Goal: Task Accomplishment & Management: Manage account settings

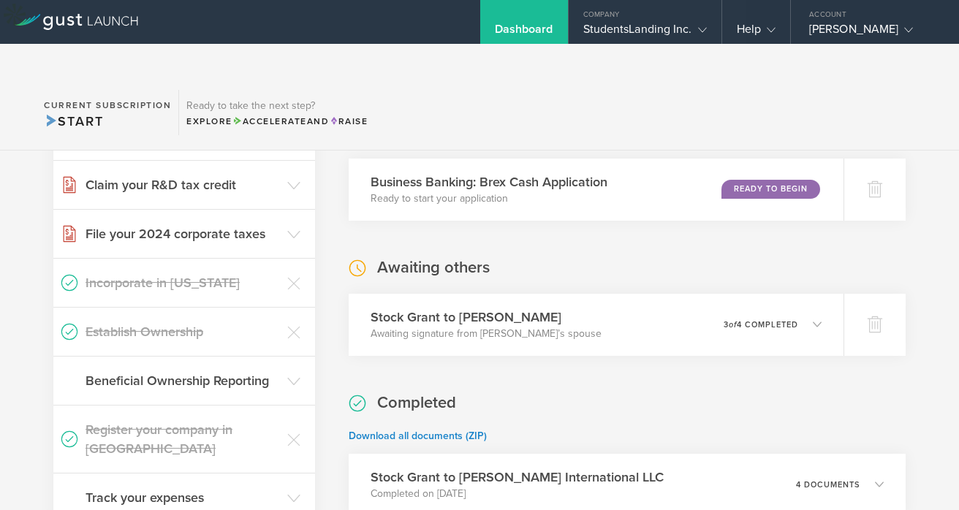
scroll to position [288, 0]
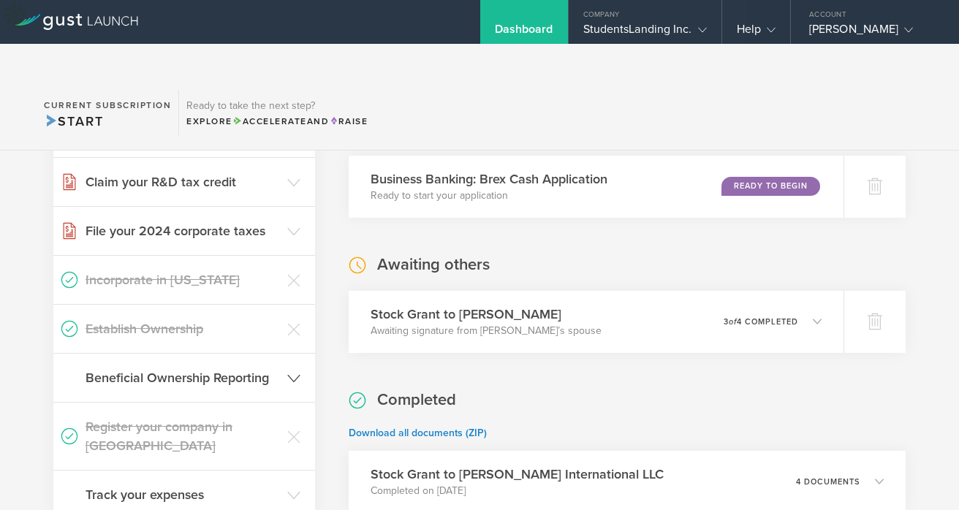
click at [283, 354] on header "Beneficial Ownership Reporting" at bounding box center [184, 378] width 262 height 48
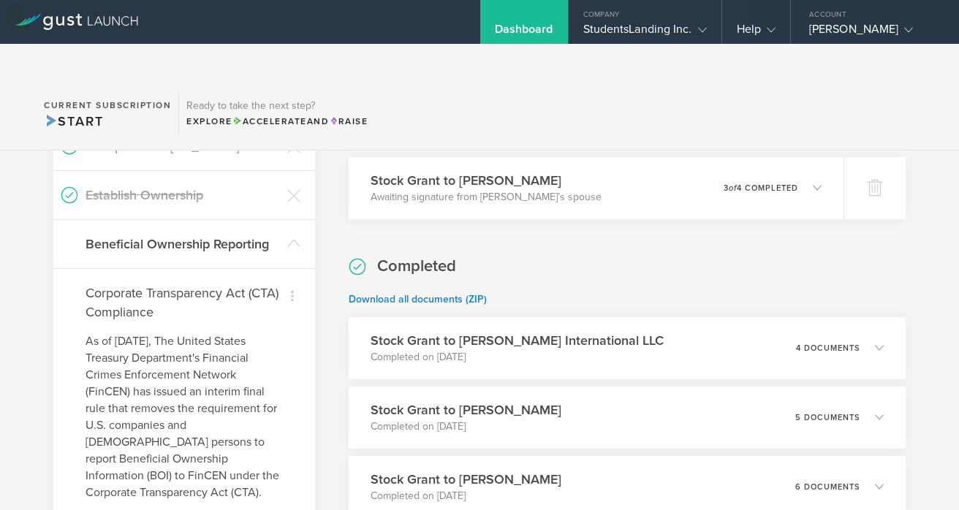
scroll to position [421, 0]
click at [287, 238] on icon at bounding box center [293, 244] width 13 height 13
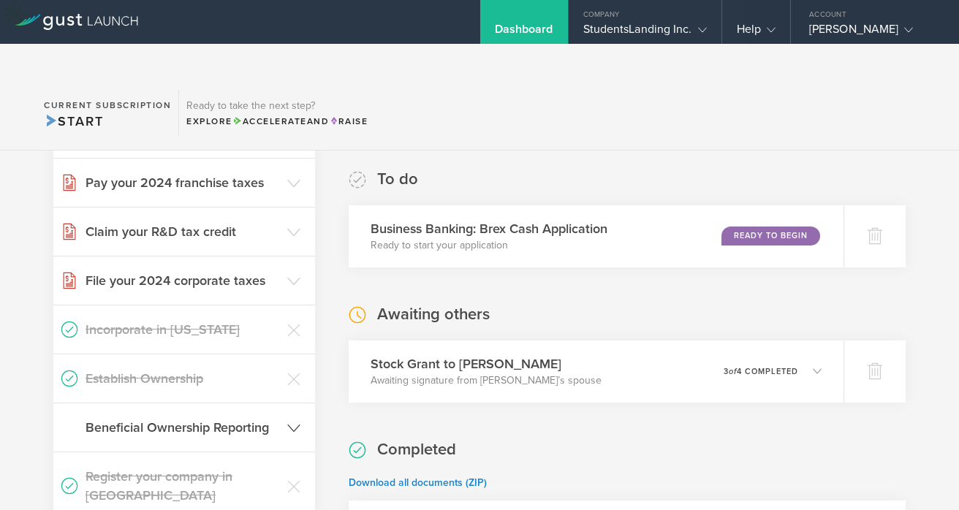
scroll to position [227, 0]
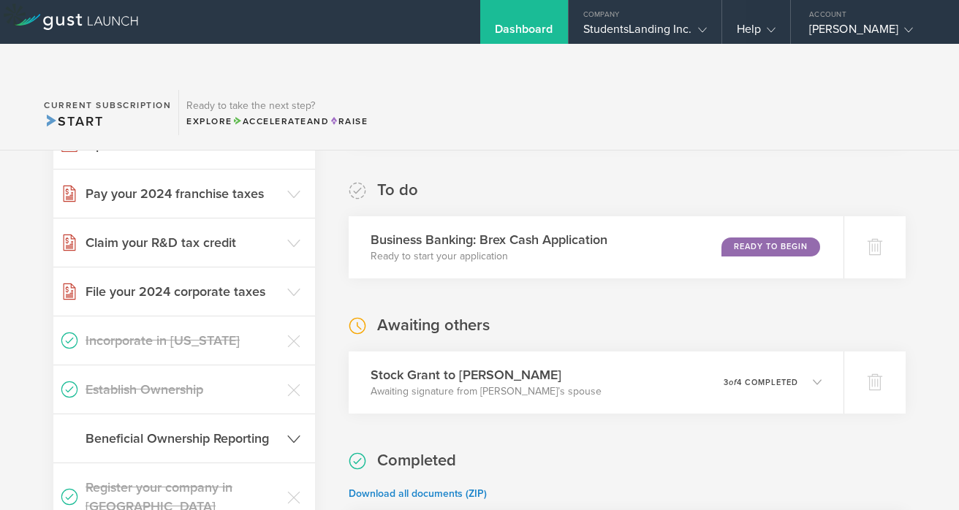
click at [285, 229] on header "Claim your R&D tax credit" at bounding box center [184, 243] width 262 height 48
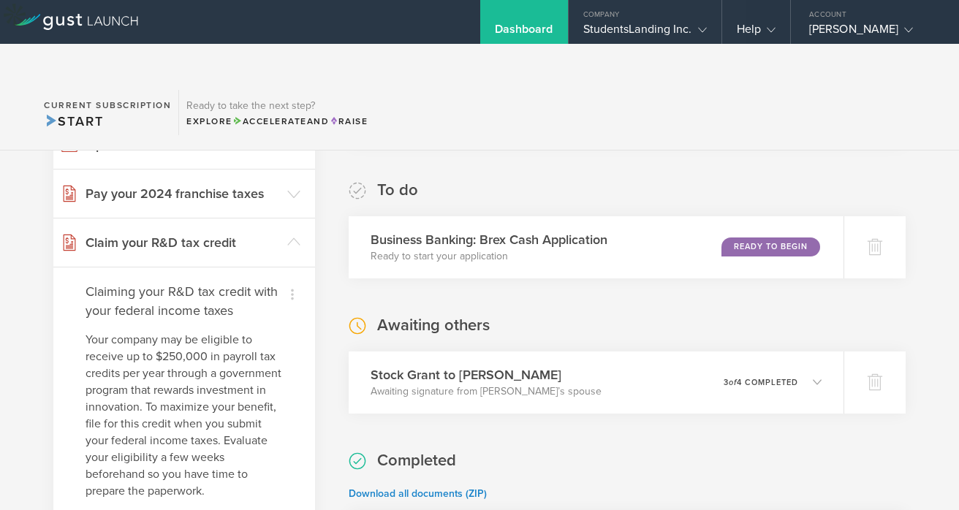
click at [285, 229] on header "Claim your R&D tax credit" at bounding box center [184, 243] width 262 height 48
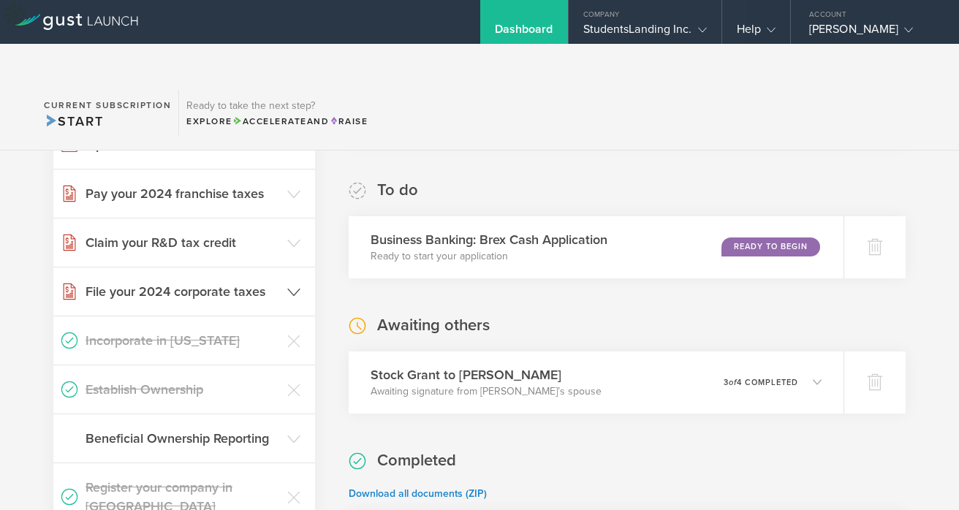
click at [281, 268] on header "File your 2024 corporate taxes" at bounding box center [184, 292] width 262 height 48
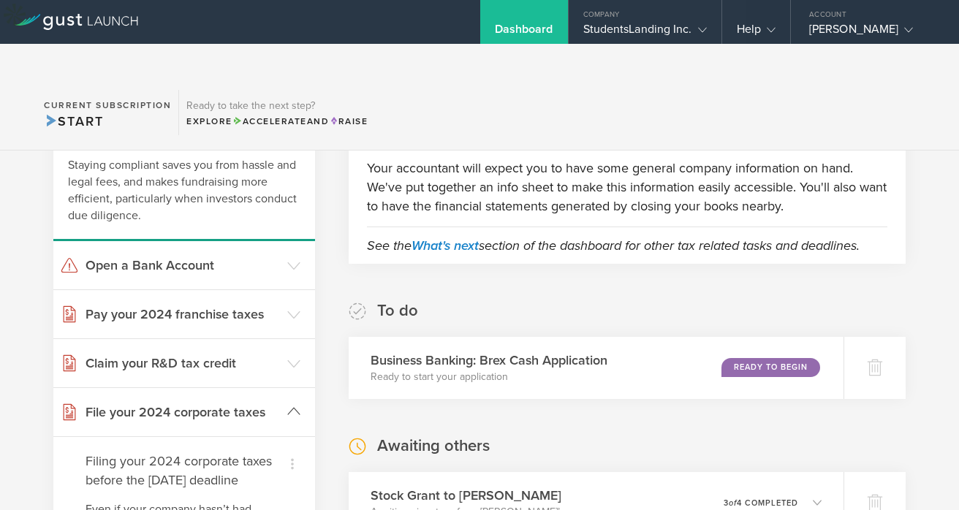
scroll to position [0, 0]
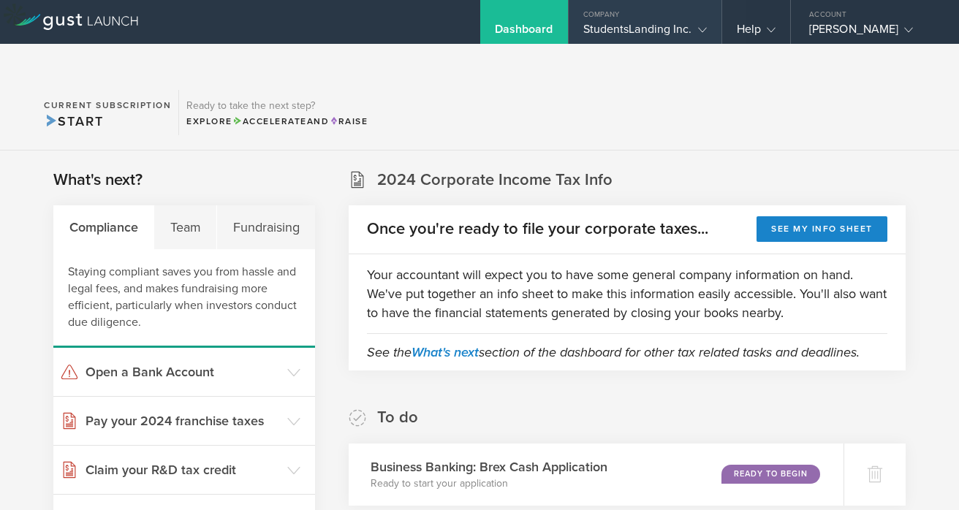
click at [648, 33] on div "StudentsLanding Inc." at bounding box center [645, 33] width 124 height 22
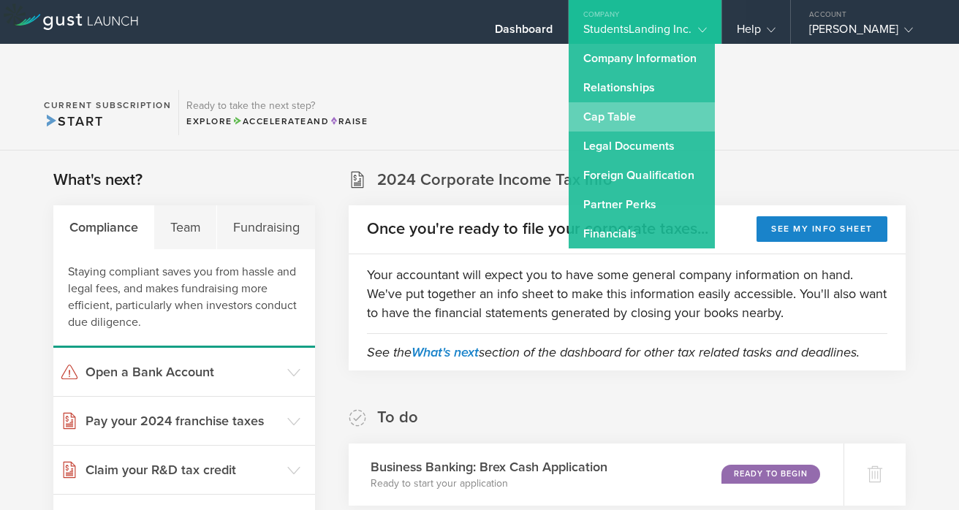
click at [620, 124] on link "Cap Table" at bounding box center [642, 116] width 146 height 29
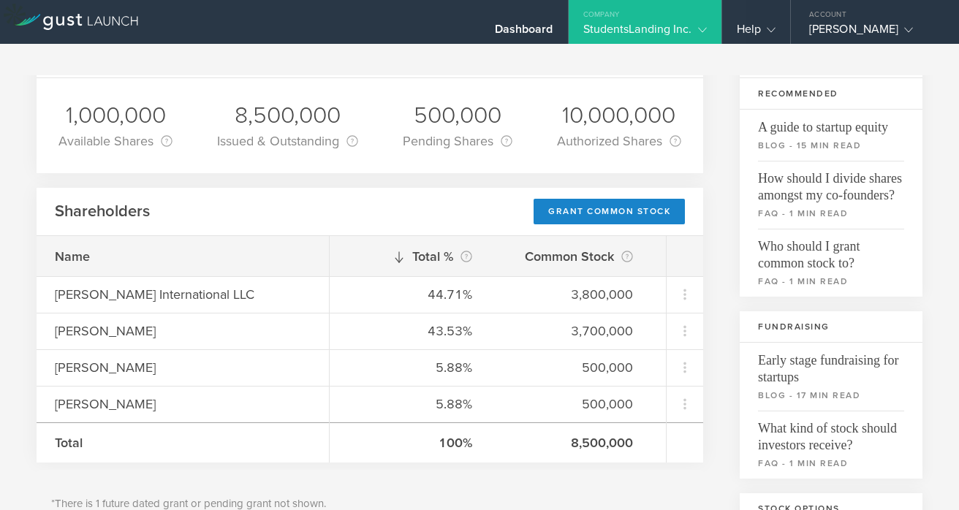
scroll to position [121, 0]
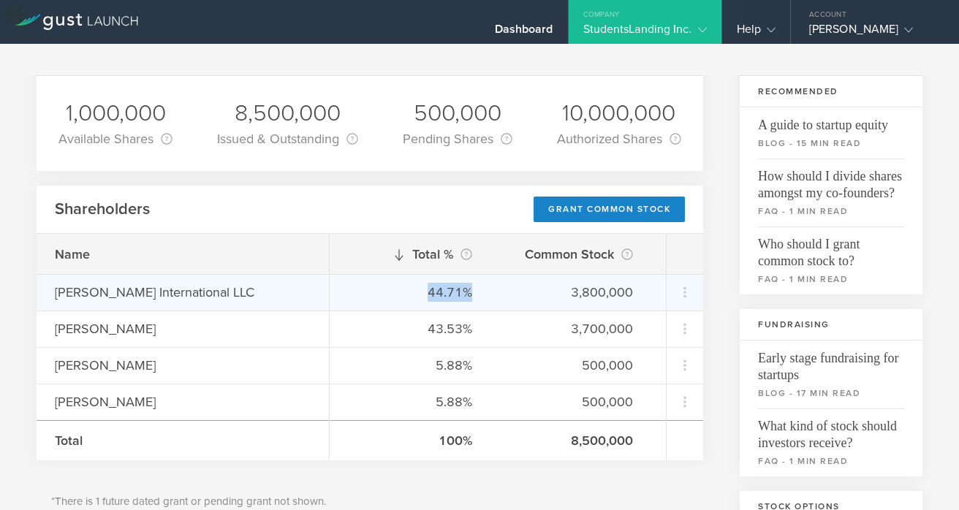
drag, startPoint x: 485, startPoint y: 270, endPoint x: 395, endPoint y: 270, distance: 89.9
click at [395, 274] on div "44.71% 3,800,000" at bounding box center [498, 292] width 336 height 37
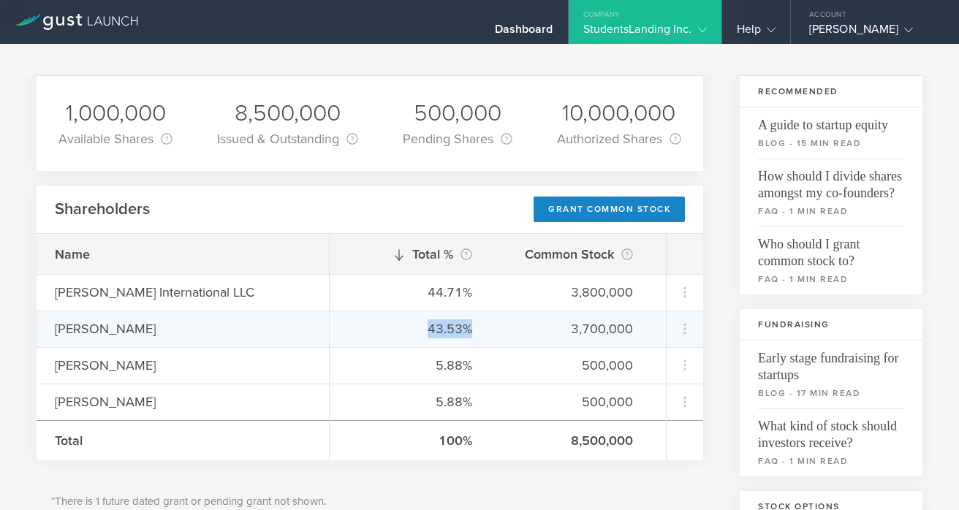
drag, startPoint x: 470, startPoint y: 294, endPoint x: 379, endPoint y: 294, distance: 91.4
click at [379, 319] on div "43.53%" at bounding box center [410, 328] width 124 height 19
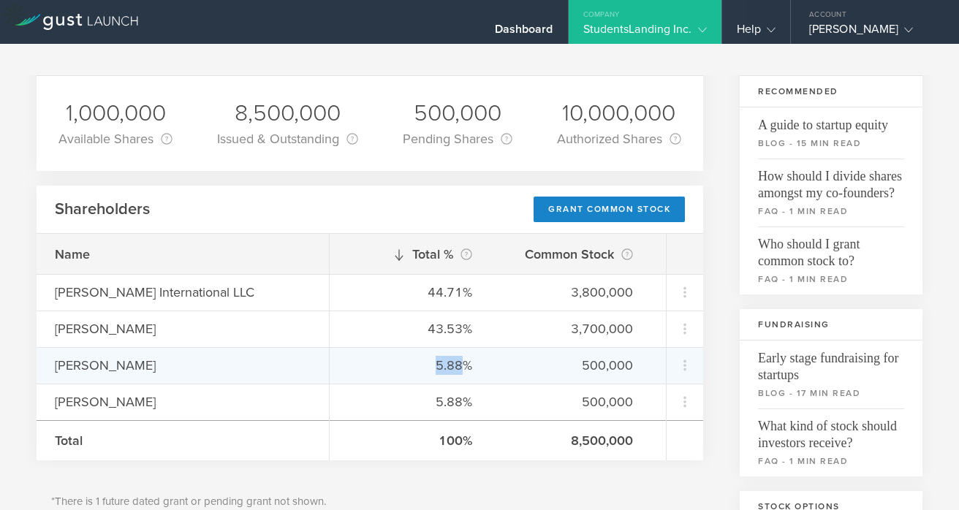
drag, startPoint x: 461, startPoint y: 327, endPoint x: 421, endPoint y: 327, distance: 40.2
click at [421, 356] on div "5.88%" at bounding box center [410, 365] width 124 height 19
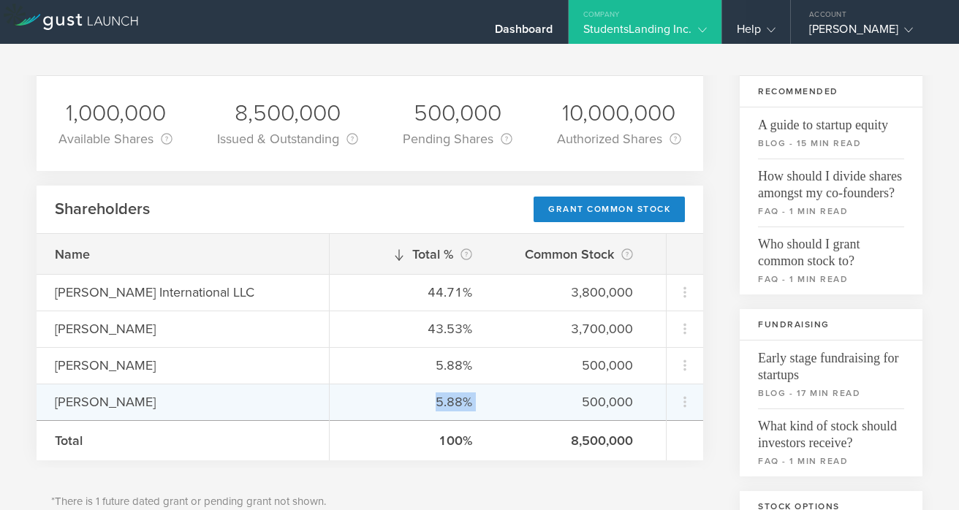
drag, startPoint x: 512, startPoint y: 371, endPoint x: 422, endPoint y: 371, distance: 89.9
click at [422, 384] on div "5.88% 500,000" at bounding box center [498, 402] width 336 height 37
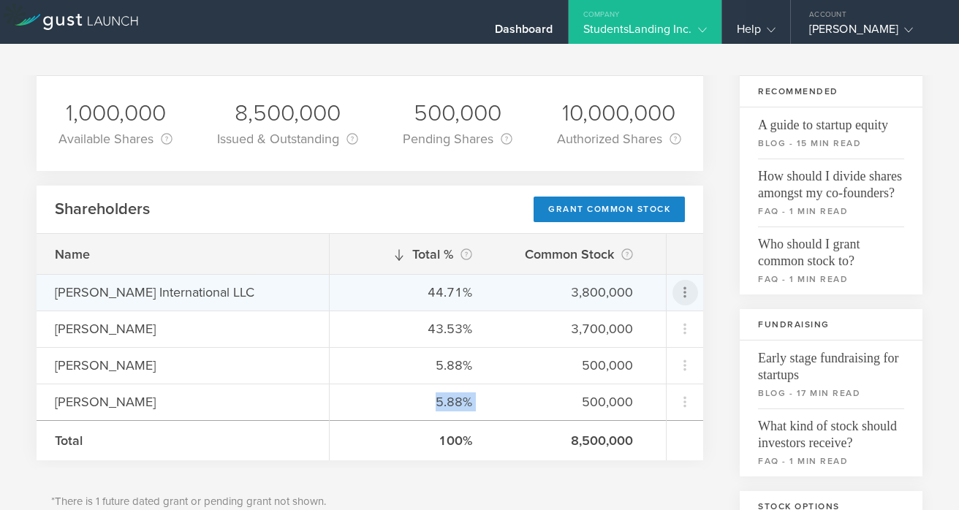
click at [684, 284] on icon at bounding box center [685, 293] width 18 height 18
click at [640, 300] on div "Grant Common Stock" at bounding box center [638, 299] width 111 height 17
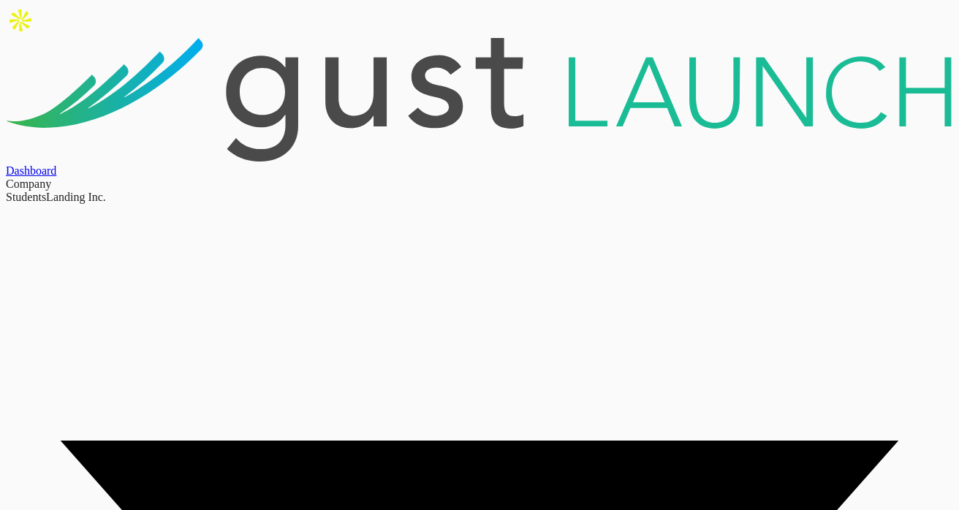
scroll to position [95, 0]
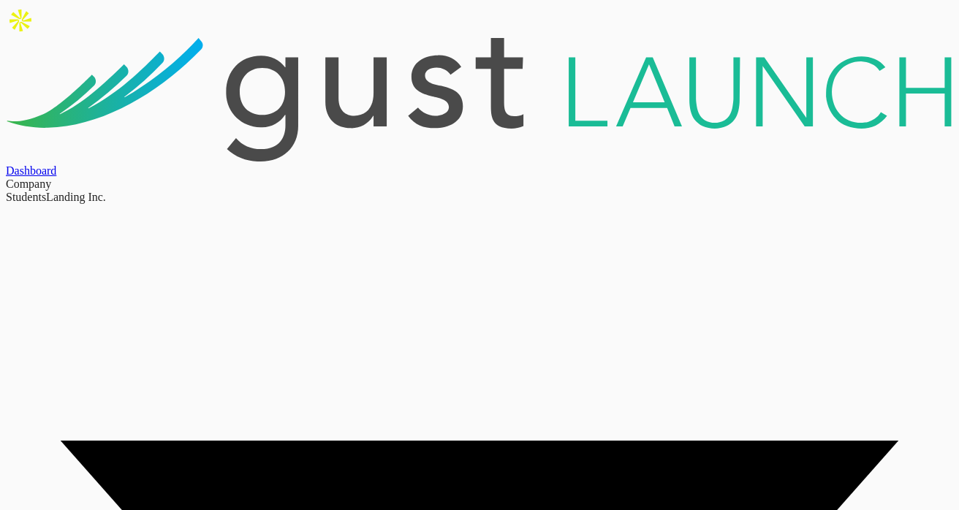
click at [492, 164] on div "Dashboard" at bounding box center [479, 170] width 947 height 13
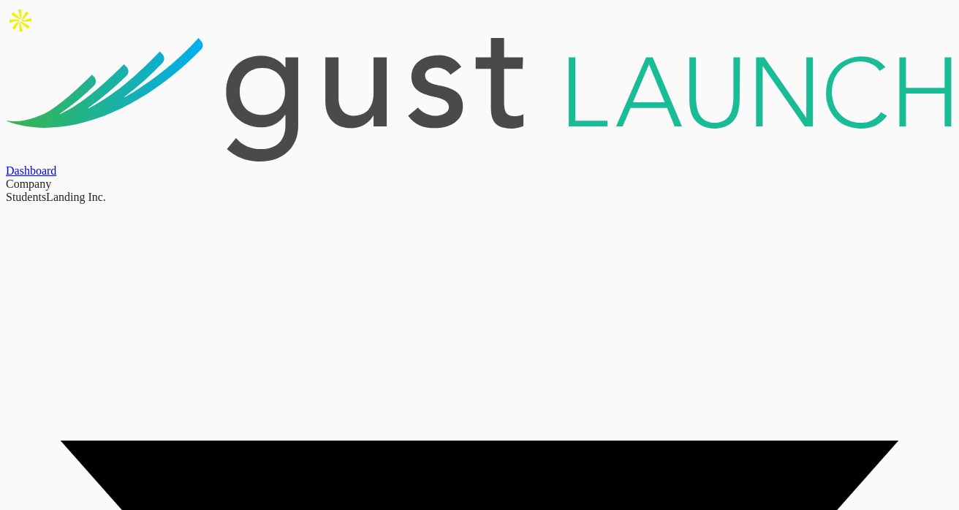
scroll to position [1061, 0]
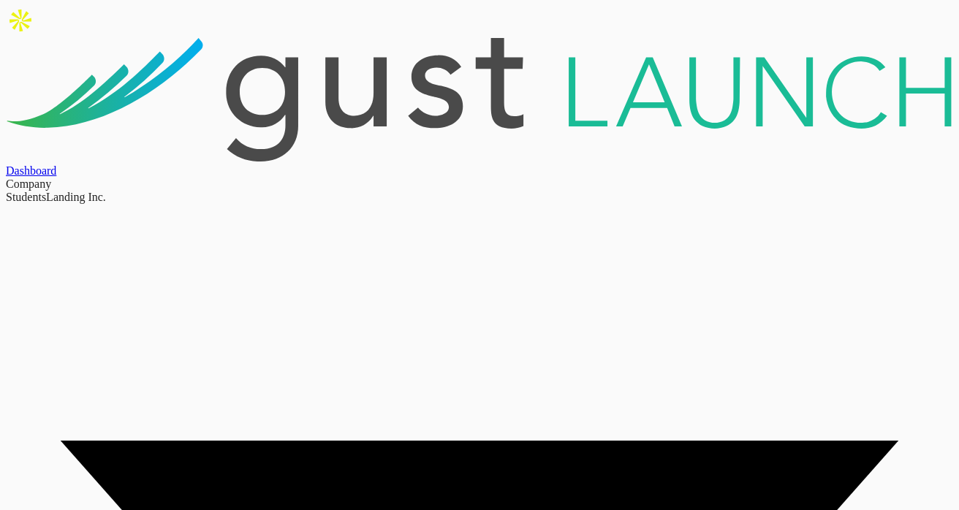
drag, startPoint x: 50, startPoint y: 263, endPoint x: 202, endPoint y: 263, distance: 151.3
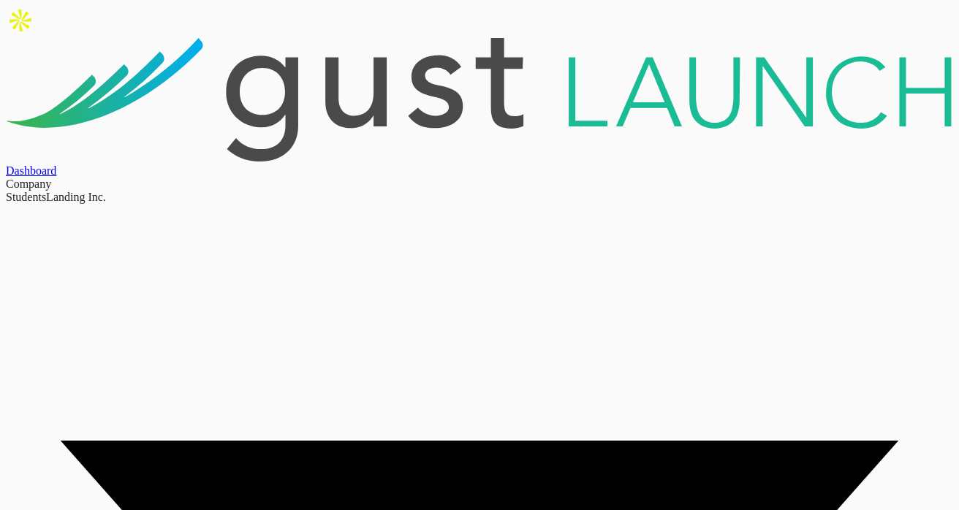
drag, startPoint x: 436, startPoint y: 251, endPoint x: 463, endPoint y: 276, distance: 36.7
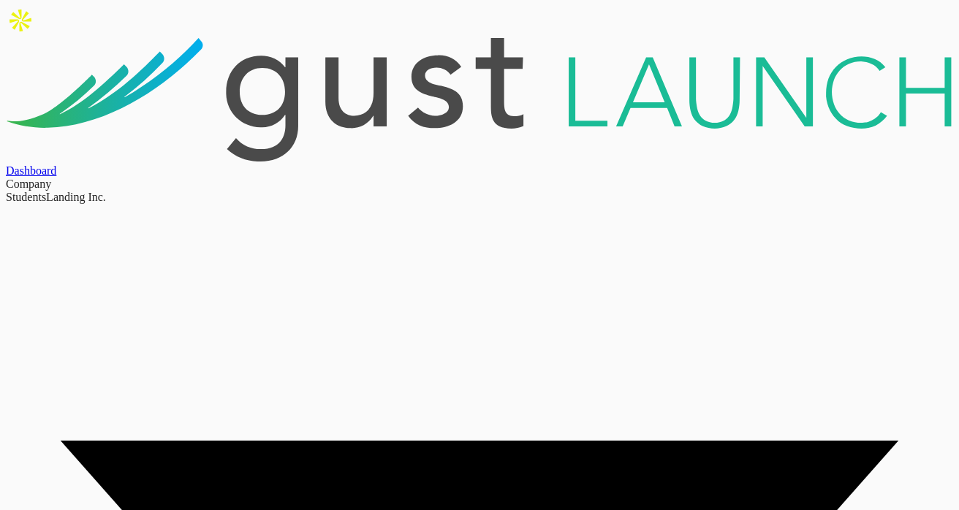
drag, startPoint x: 482, startPoint y: 276, endPoint x: 445, endPoint y: 276, distance: 37.3
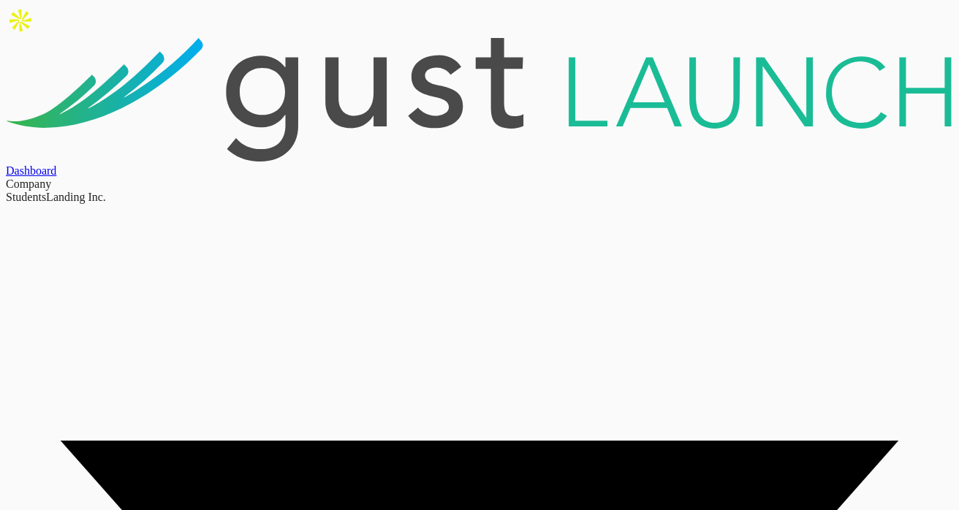
scroll to position [21, 0]
click at [512, 164] on div "Dashboard" at bounding box center [479, 170] width 947 height 13
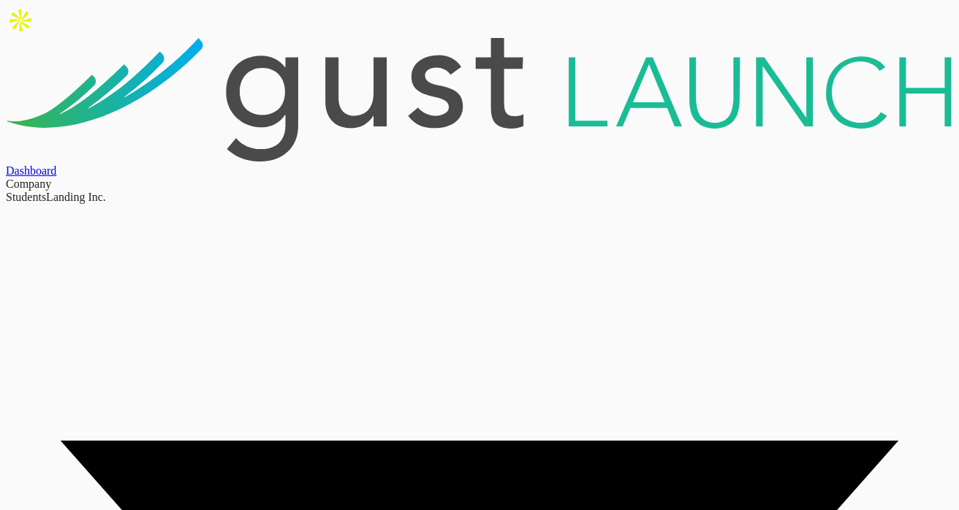
scroll to position [141, 0]
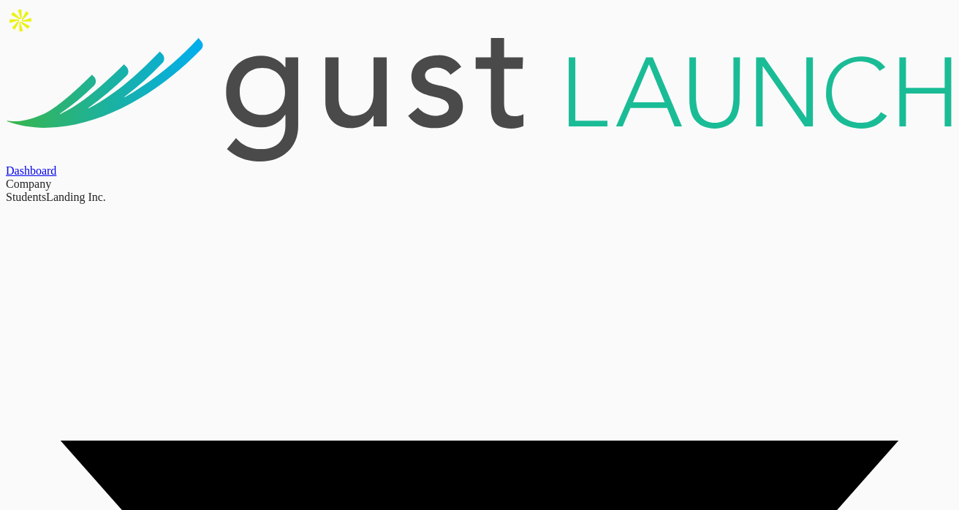
click at [595, 178] on div "Company" at bounding box center [479, 184] width 947 height 13
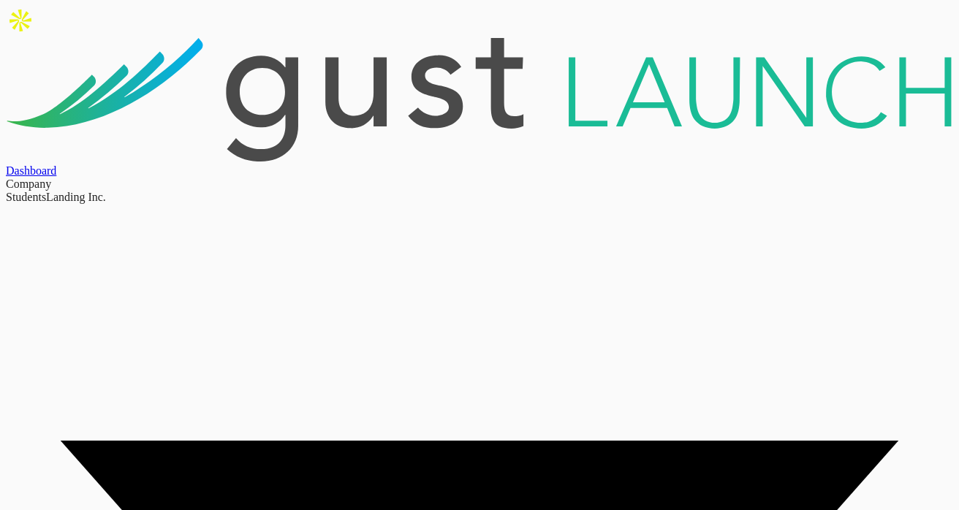
scroll to position [397, 0]
drag, startPoint x: 122, startPoint y: 186, endPoint x: 34, endPoint y: 186, distance: 88.5
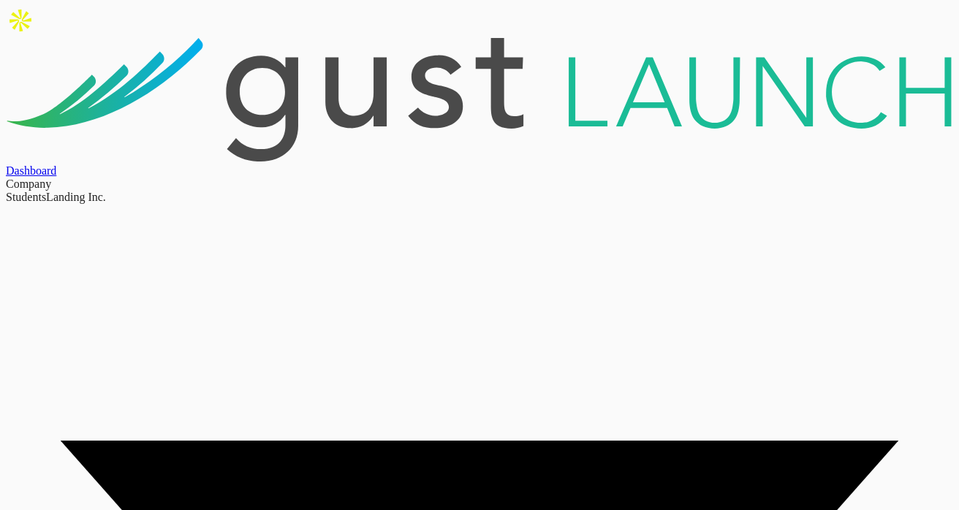
drag, startPoint x: 118, startPoint y: 231, endPoint x: 64, endPoint y: 231, distance: 54.8
drag, startPoint x: 123, startPoint y: 289, endPoint x: -18, endPoint y: 289, distance: 141.1
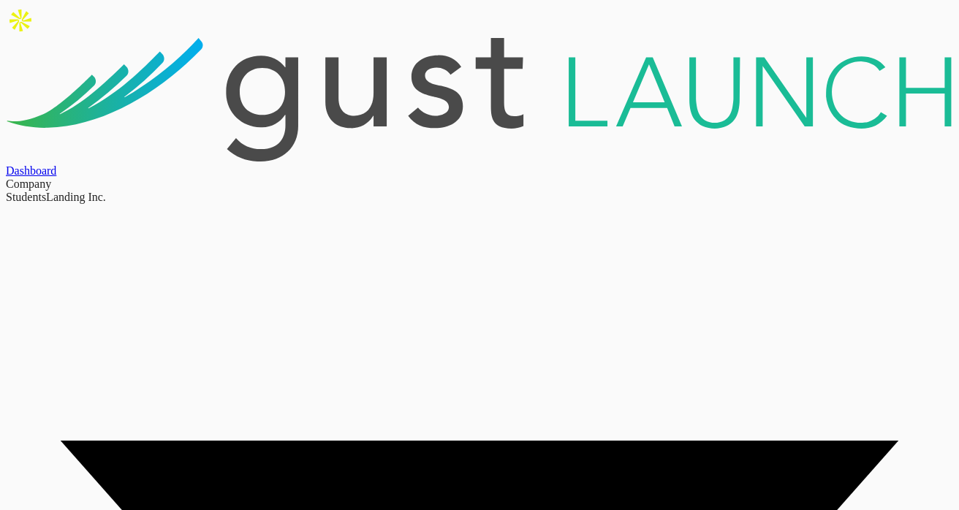
click at [537, 164] on div "Dashboard" at bounding box center [479, 170] width 947 height 13
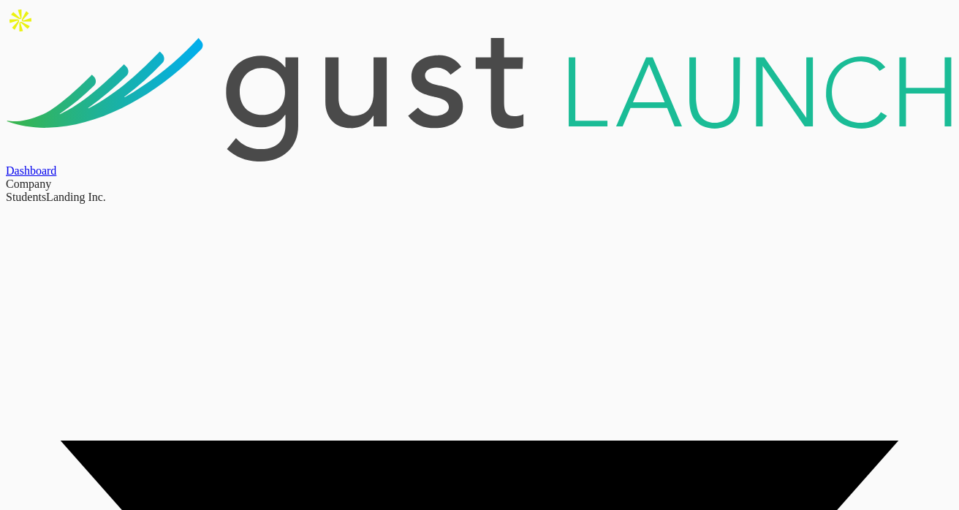
scroll to position [897, 0]
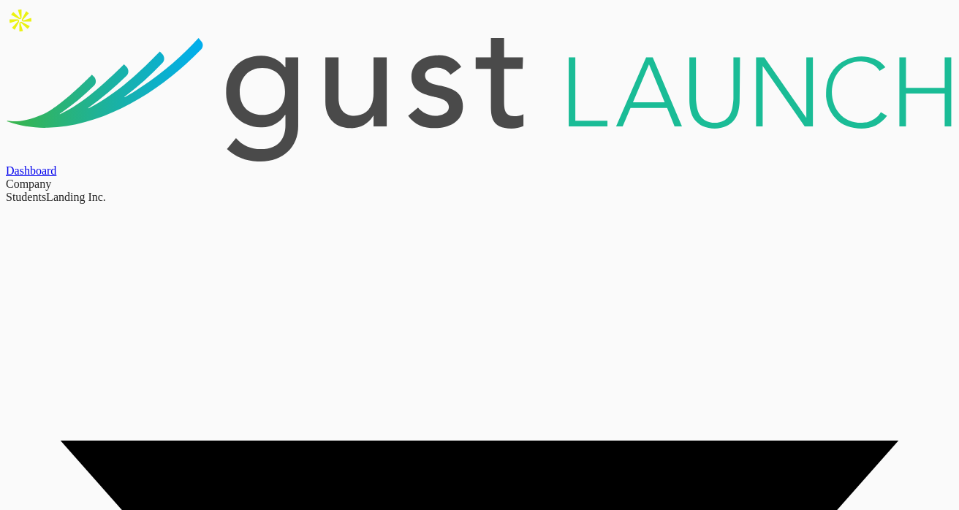
scroll to position [0, 0]
click at [529, 164] on div "Dashboard" at bounding box center [479, 170] width 947 height 13
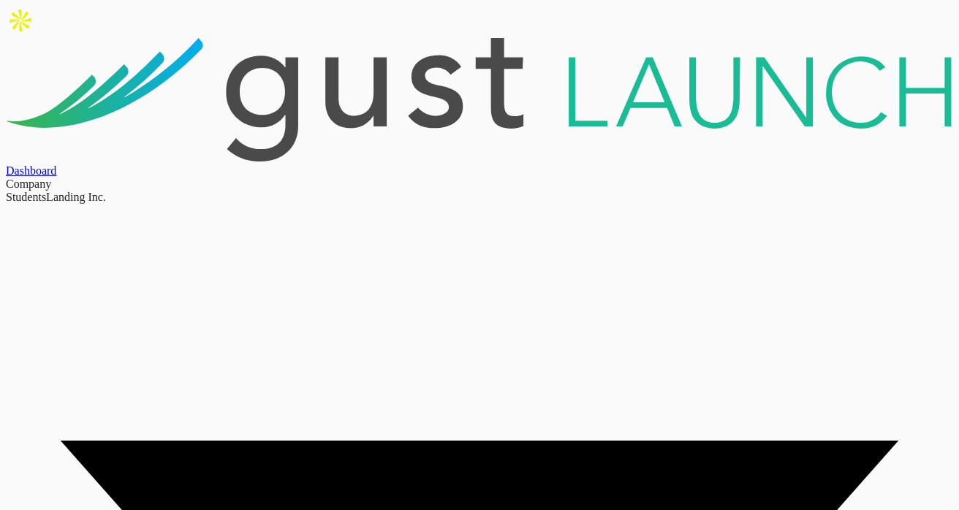
scroll to position [144, 0]
drag, startPoint x: 61, startPoint y: 314, endPoint x: 123, endPoint y: 314, distance: 62.1
drag, startPoint x: 80, startPoint y: 368, endPoint x: 162, endPoint y: 368, distance: 81.9
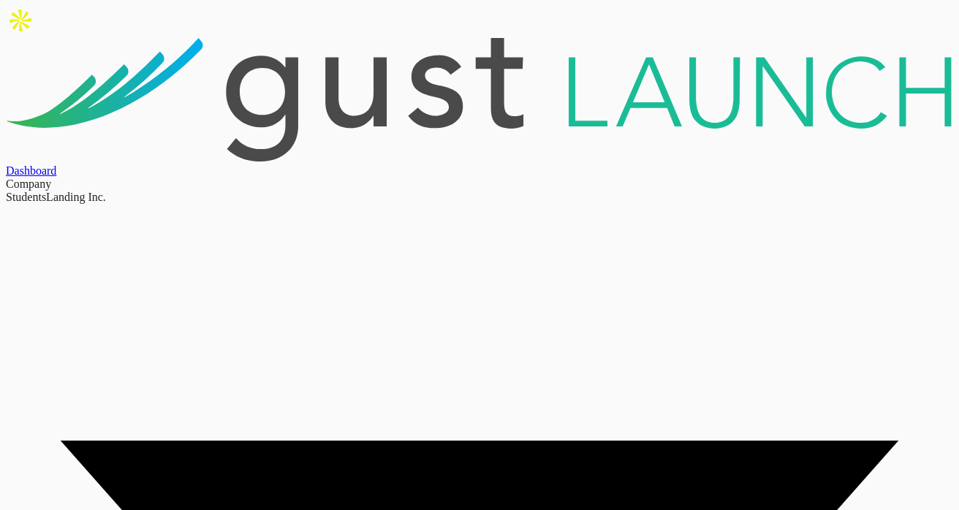
drag, startPoint x: 159, startPoint y: 355, endPoint x: 7, endPoint y: 345, distance: 153.1
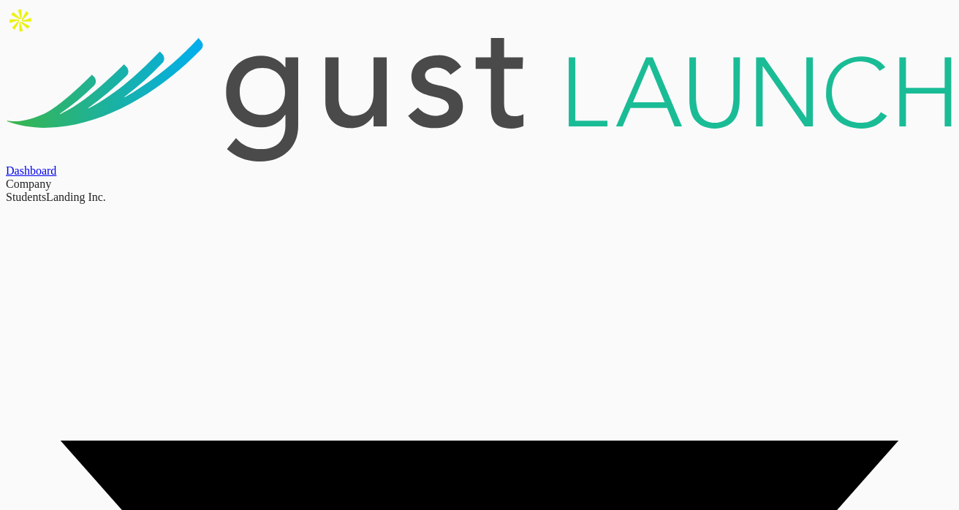
click at [666, 178] on div "Company" at bounding box center [479, 184] width 947 height 13
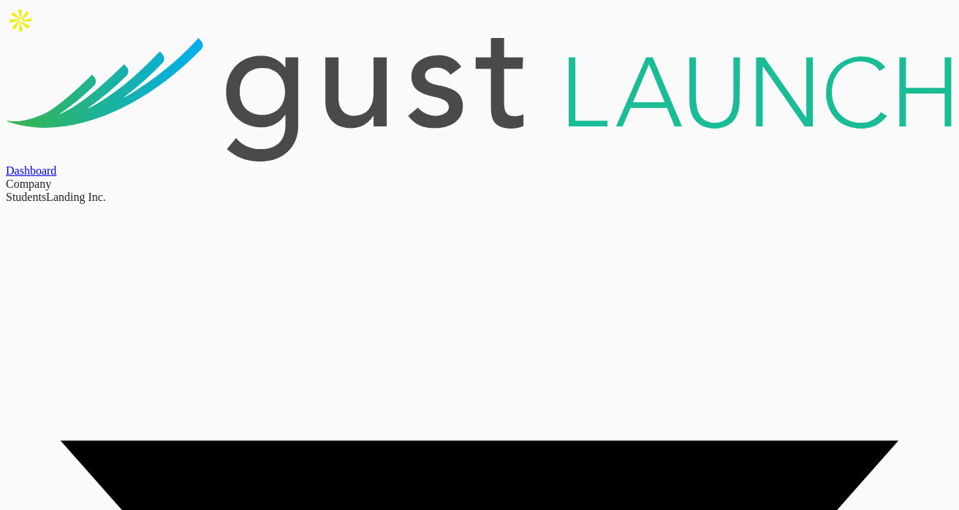
click at [633, 178] on div "Company" at bounding box center [479, 184] width 947 height 13
click at [537, 164] on div "Dashboard" at bounding box center [479, 170] width 947 height 13
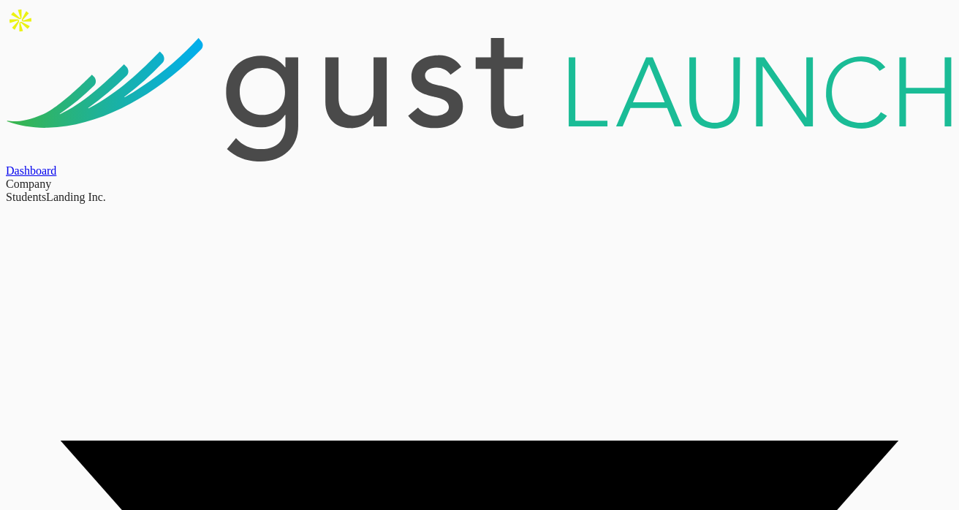
click at [509, 164] on div "Dashboard" at bounding box center [479, 170] width 947 height 13
click at [510, 164] on div "Dashboard" at bounding box center [479, 170] width 947 height 13
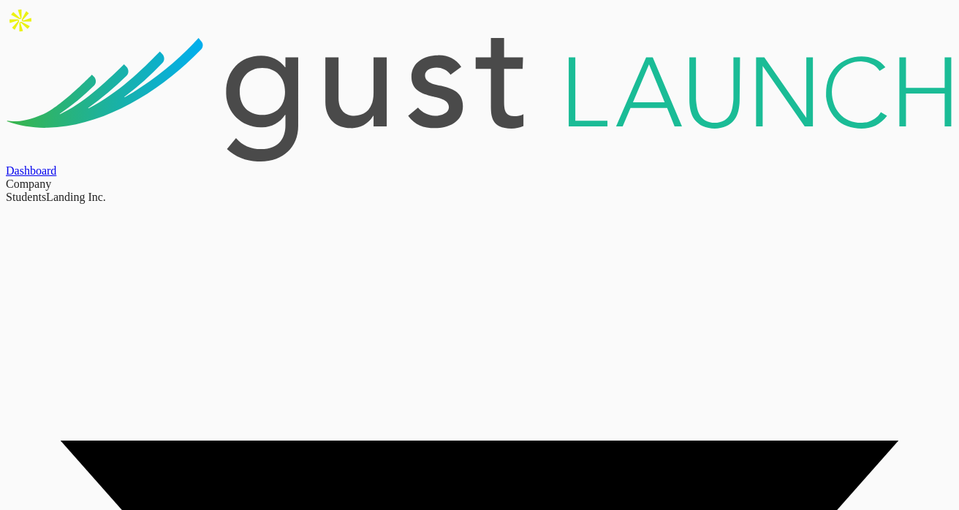
click at [656, 178] on div "Company" at bounding box center [479, 184] width 947 height 13
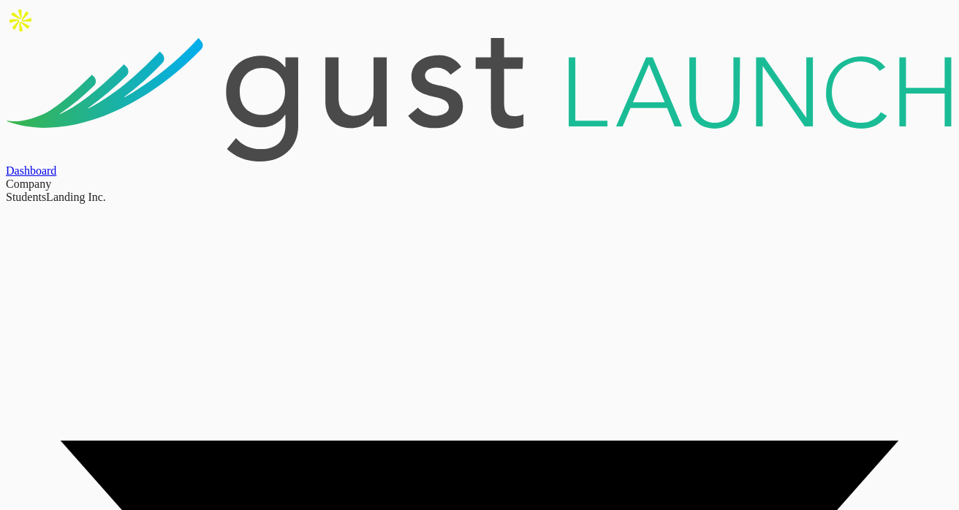
type input "980 Main st"
type input "Apt 35"
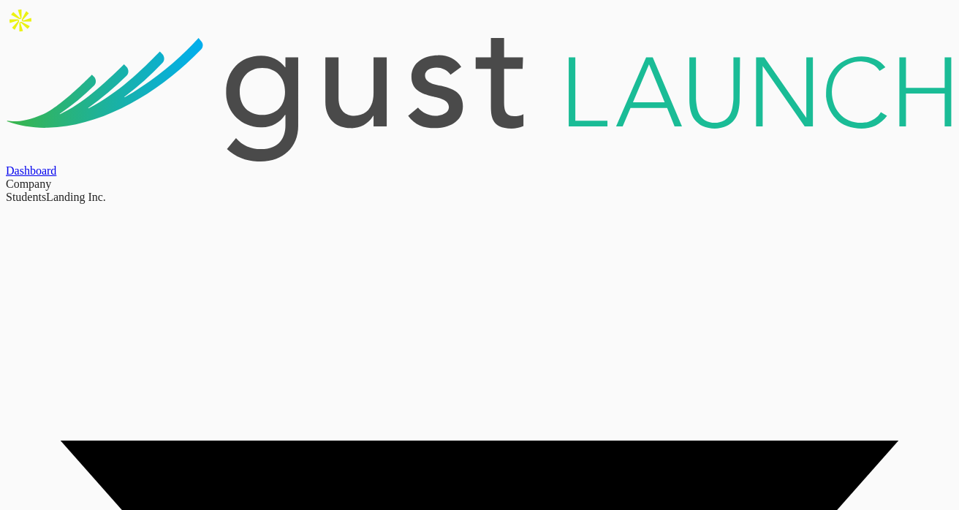
type input "Woburn"
select select "MA"
type input "01801"
type input "Middlesex County"
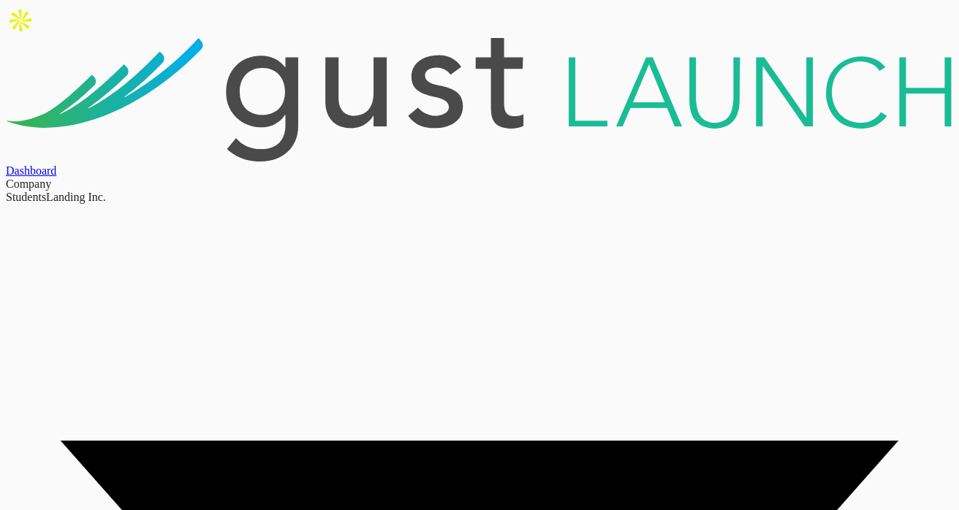
type input "119 Braintree St"
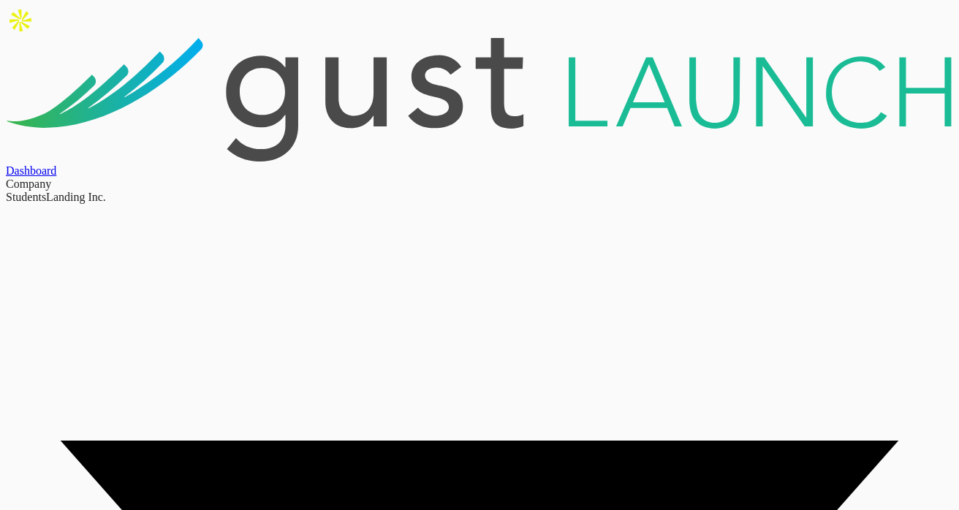
type input "Ste 207"
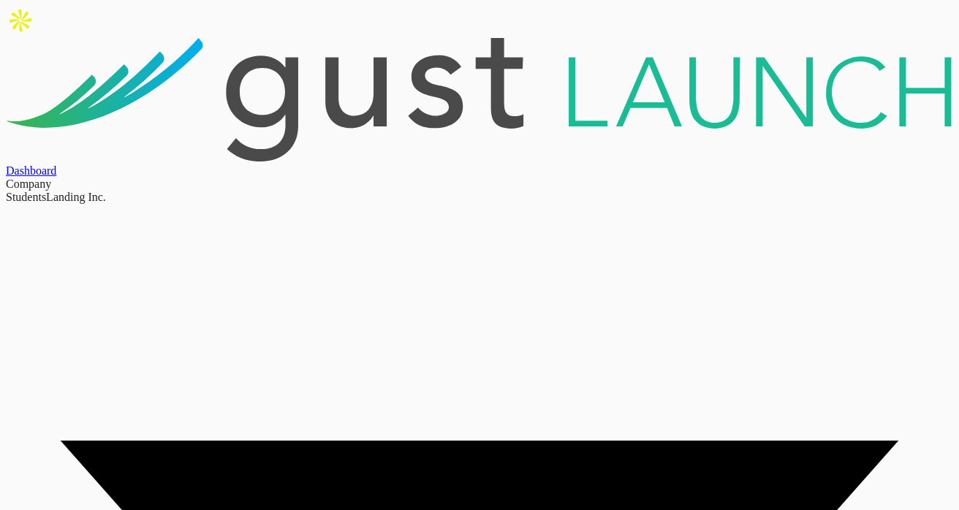
type input "Boston"
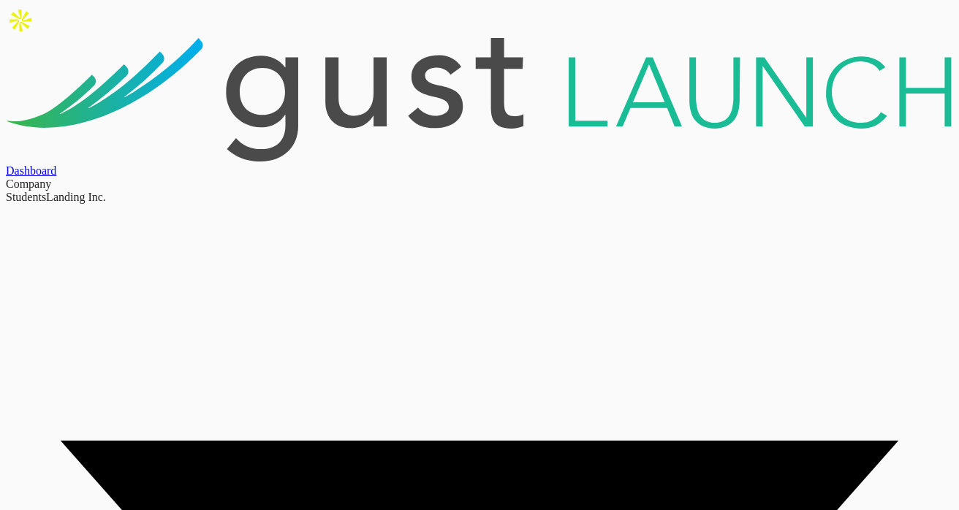
type input "02134"
type input "s"
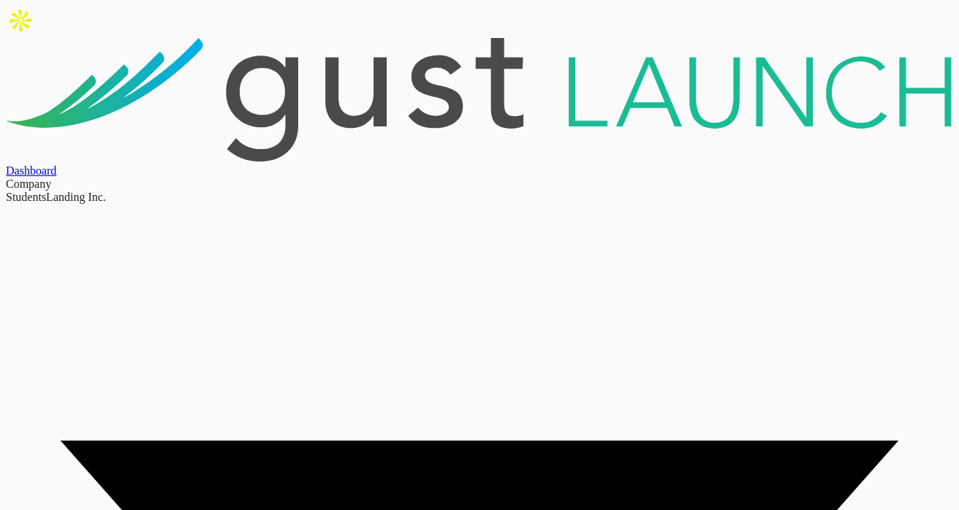
type input "Suffolk"
type input "980 Main st"
type input "Apt 35"
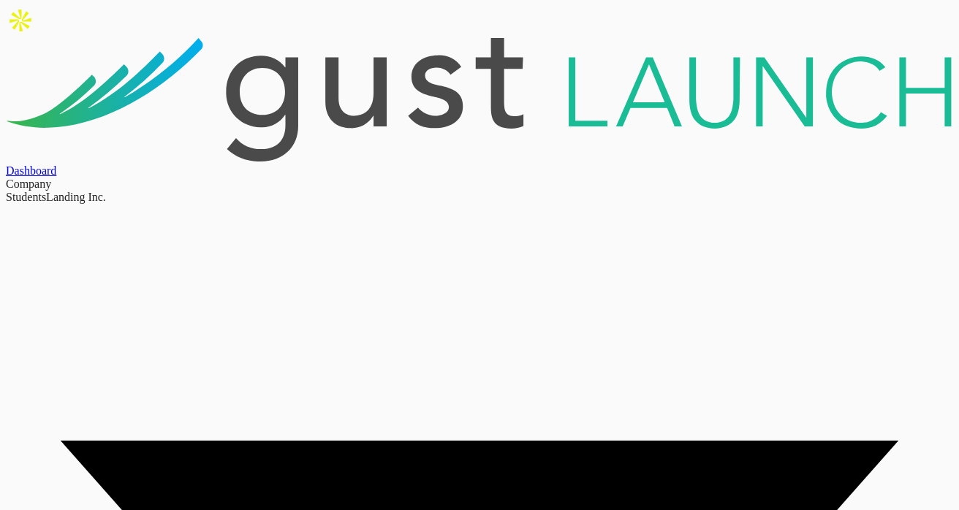
type input "Woburn"
select select "MA"
type input "01801"
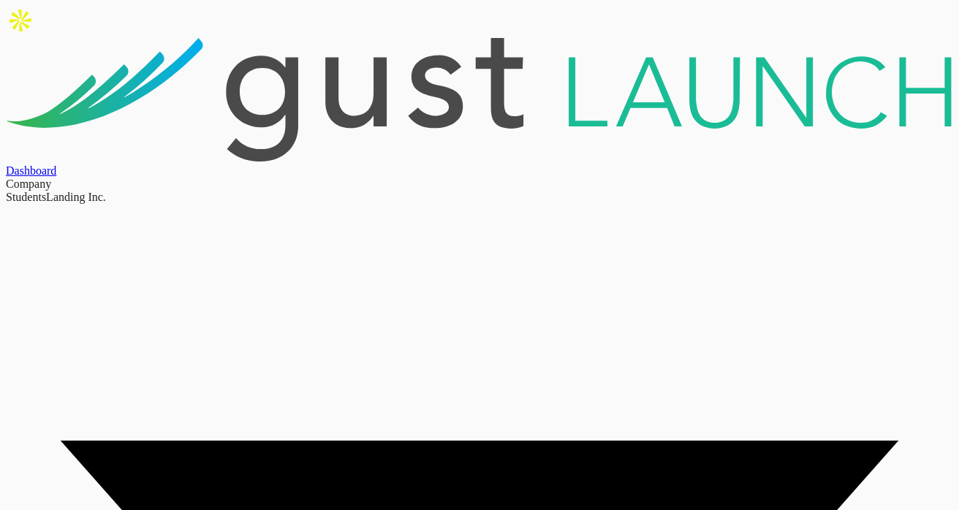
type input "119 Braintree"
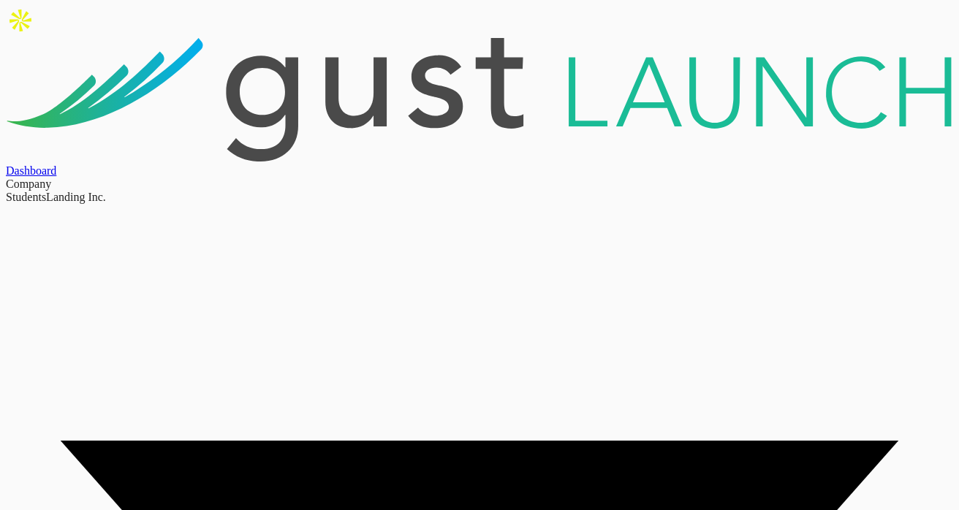
type input "Ste 207"
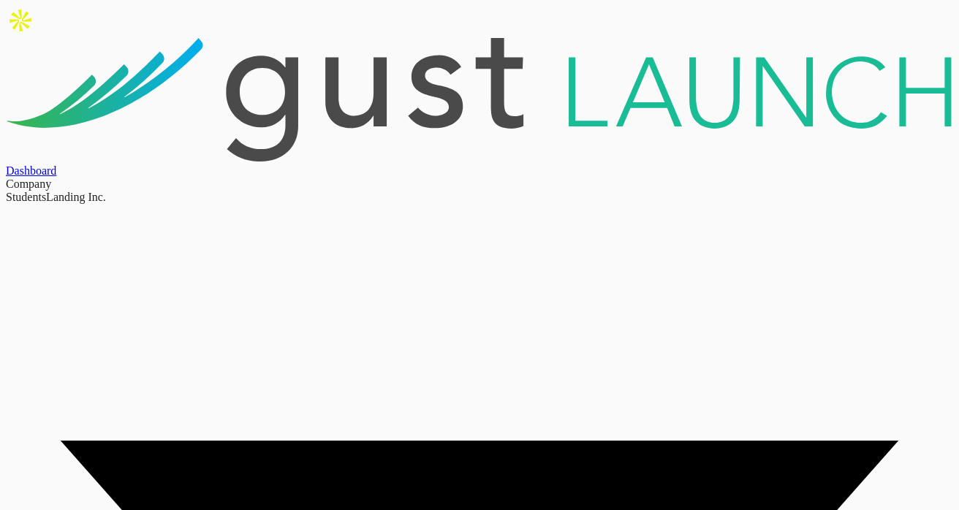
type input "Boston"
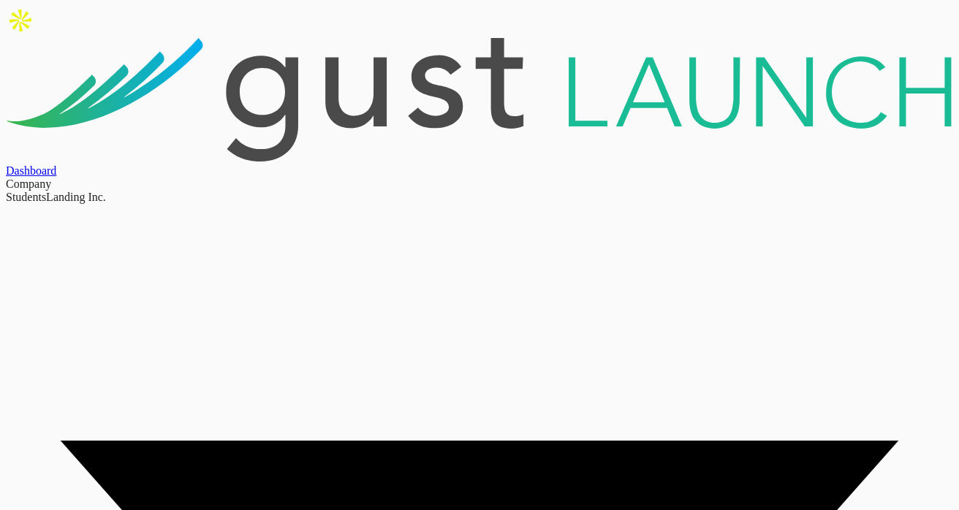
type input "02134"
click at [600, 178] on div "Company" at bounding box center [479, 184] width 947 height 13
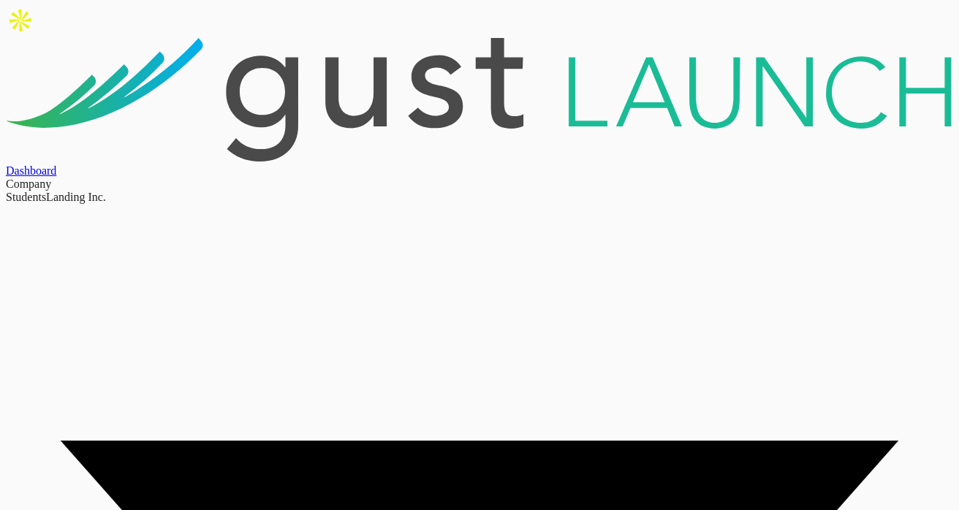
click at [513, 164] on div "Dashboard" at bounding box center [479, 170] width 947 height 13
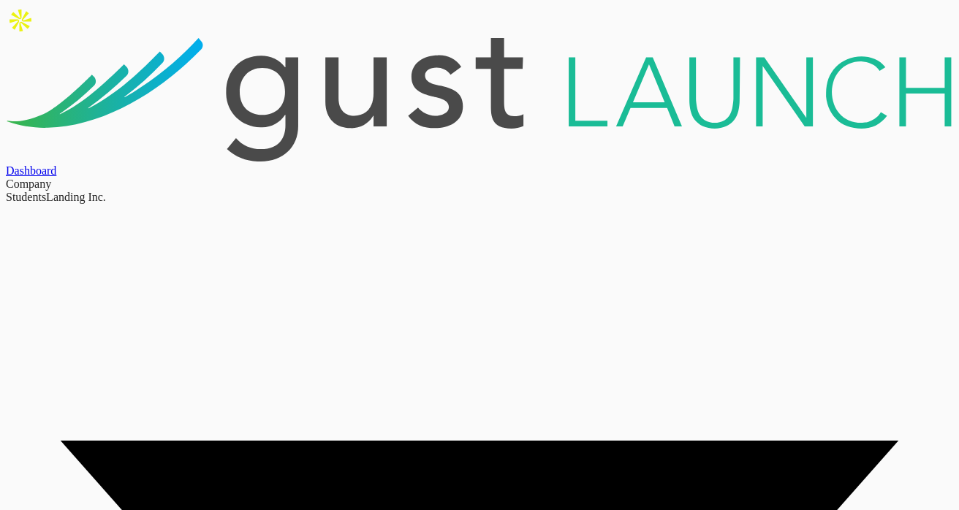
scroll to position [466, 0]
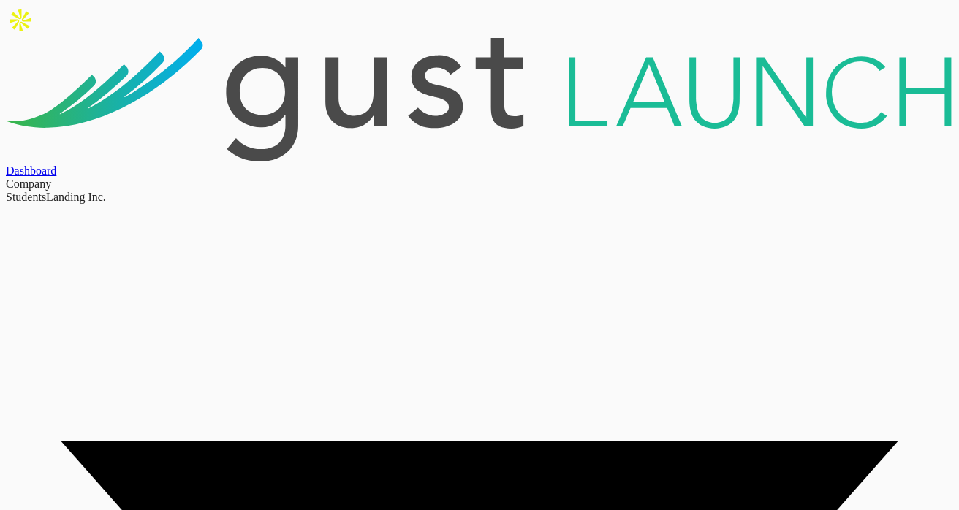
click at [512, 164] on div "Dashboard" at bounding box center [479, 170] width 947 height 13
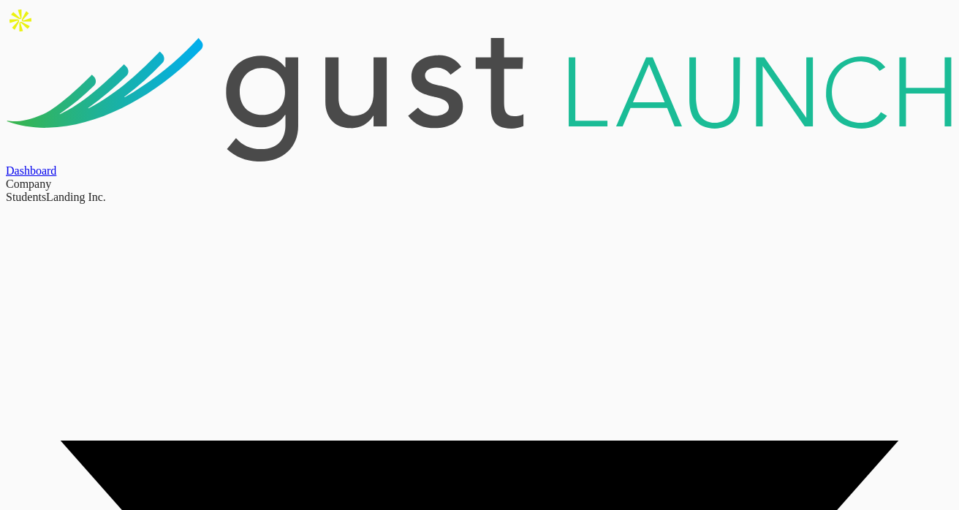
click at [506, 164] on div "Dashboard" at bounding box center [479, 170] width 947 height 13
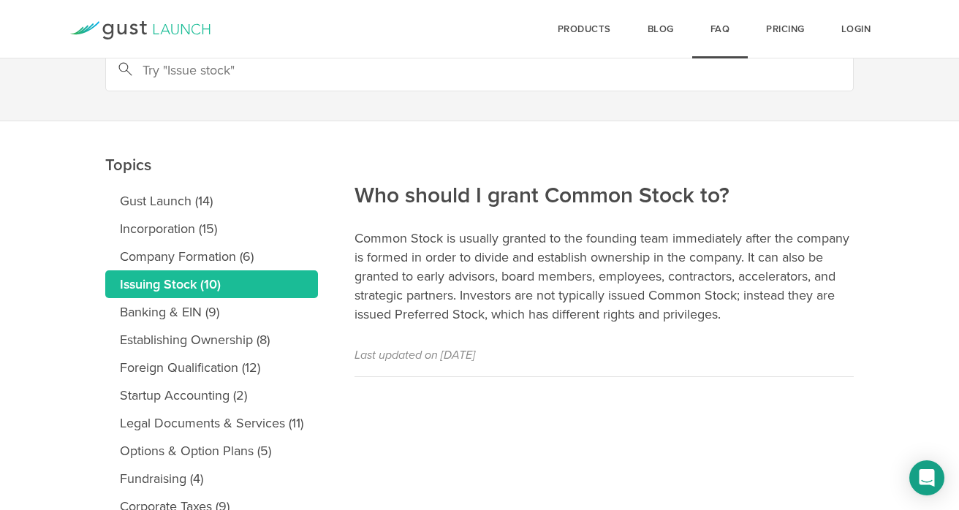
drag, startPoint x: 360, startPoint y: 260, endPoint x: 571, endPoint y: 260, distance: 210.5
click at [567, 260] on p "Common Stock is usually granted to the founding team immediately after the comp…" at bounding box center [604, 276] width 499 height 95
drag, startPoint x: 553, startPoint y: 258, endPoint x: 736, endPoint y: 260, distance: 182.8
click at [736, 260] on p "Common Stock is usually granted to the founding team immediately after the comp…" at bounding box center [604, 276] width 499 height 95
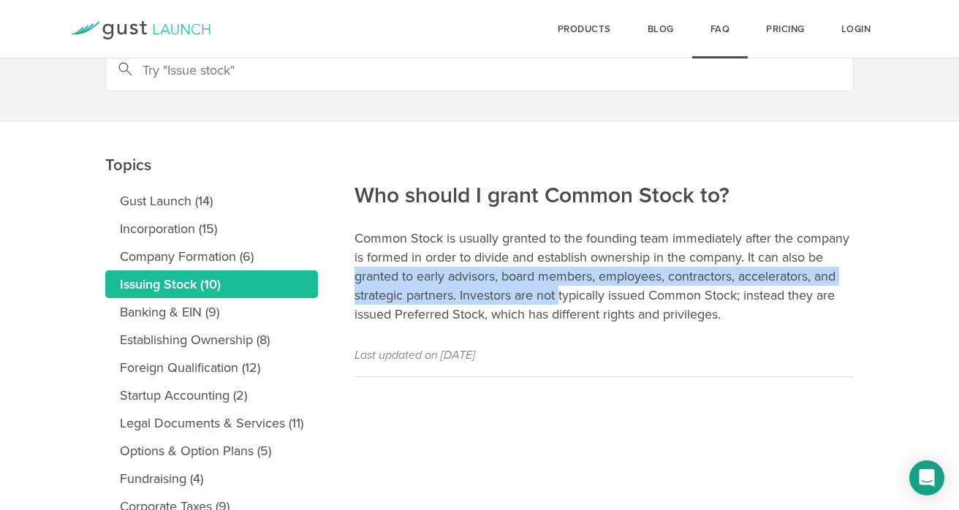
drag, startPoint x: 357, startPoint y: 283, endPoint x: 568, endPoint y: 306, distance: 211.8
click at [568, 306] on p "Common Stock is usually granted to the founding team immediately after the comp…" at bounding box center [604, 276] width 499 height 95
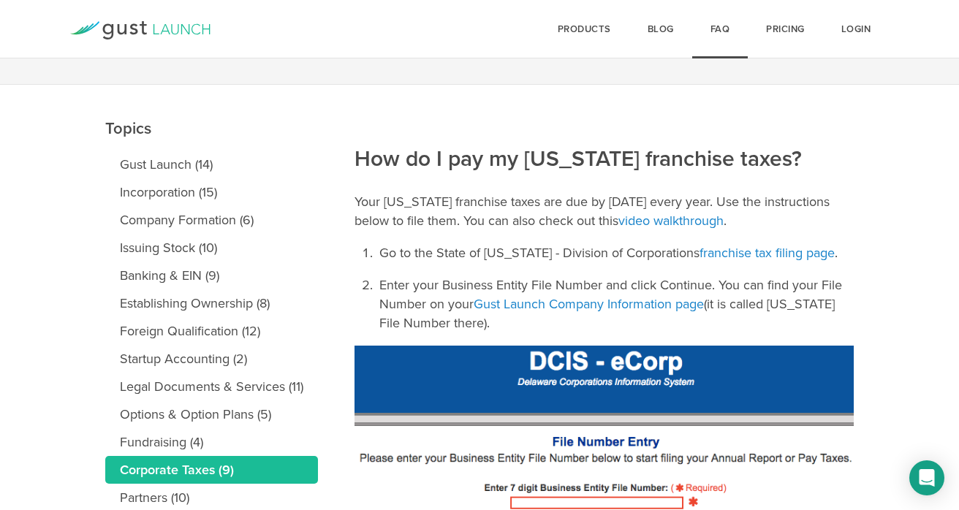
scroll to position [115, 0]
